Goal: Entertainment & Leisure: Browse casually

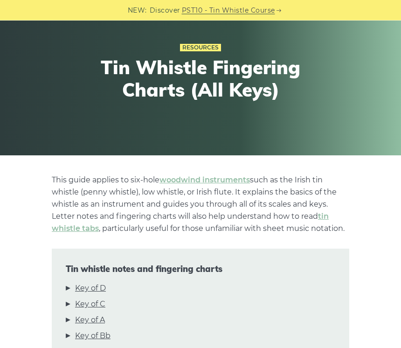
scroll to position [57, 0]
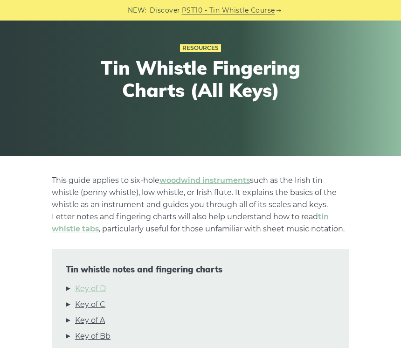
click at [103, 290] on link "Key of D" at bounding box center [90, 289] width 31 height 12
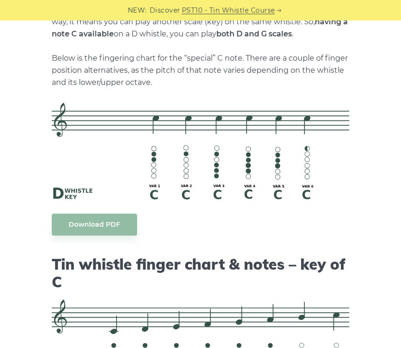
scroll to position [1782, 0]
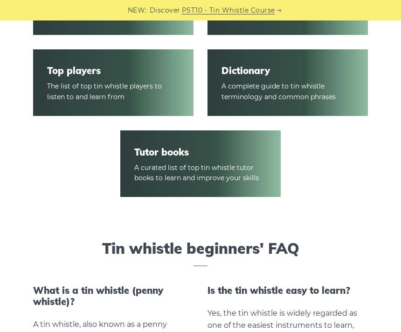
scroll to position [1351, 0]
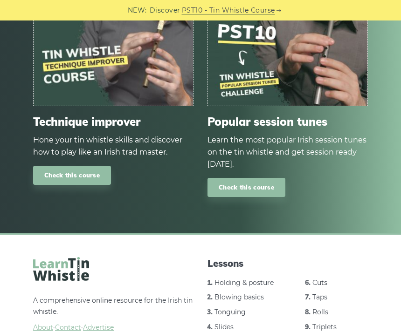
scroll to position [589, 0]
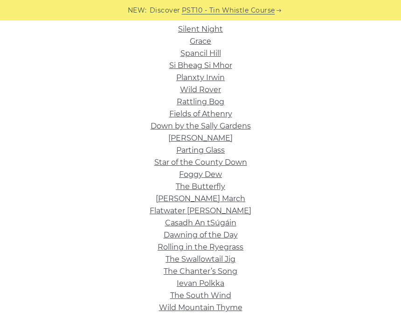
scroll to position [211, 0]
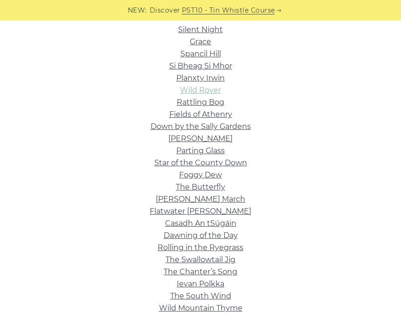
click at [221, 88] on link "Wild Rover" at bounding box center [200, 90] width 41 height 9
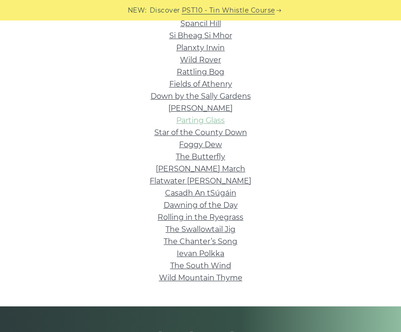
click at [225, 121] on link "Parting Glass" at bounding box center [200, 120] width 48 height 9
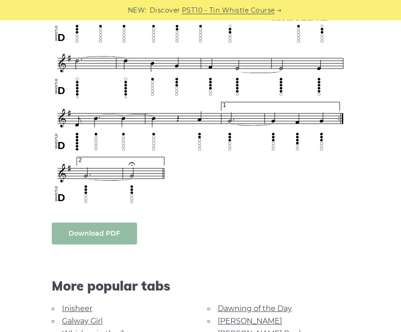
scroll to position [615, 0]
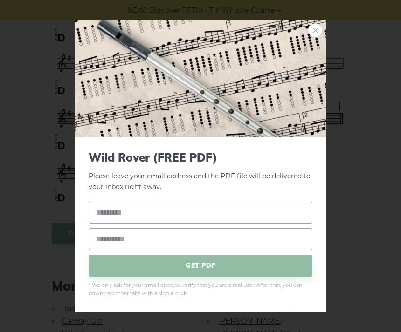
click at [318, 37] on link "×" at bounding box center [315, 30] width 14 height 14
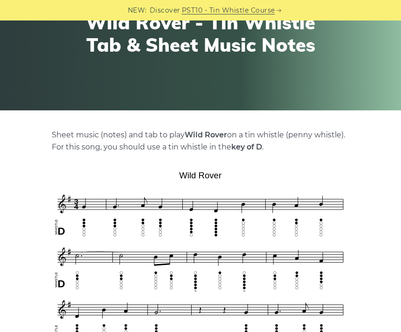
scroll to position [0, 0]
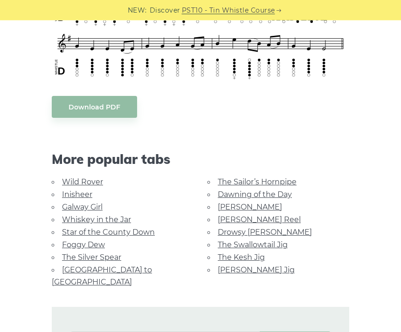
scroll to position [424, 0]
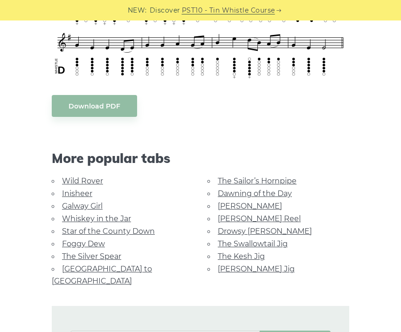
click at [277, 180] on link "The Sailor’s Hornpipe" at bounding box center [257, 181] width 79 height 9
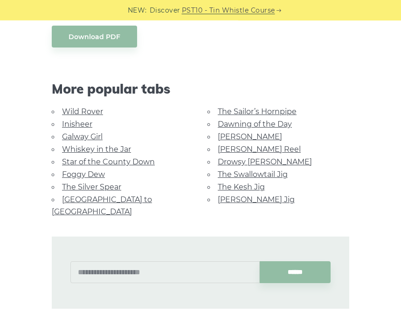
scroll to position [493, 0]
click at [282, 122] on link "Dawning of the Day" at bounding box center [255, 124] width 74 height 9
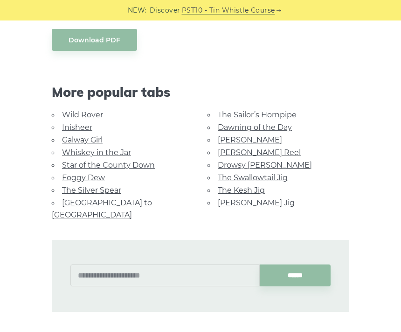
scroll to position [483, 0]
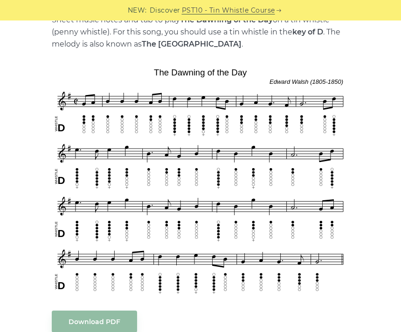
scroll to position [207, 0]
